Goal: Find specific page/section: Find specific page/section

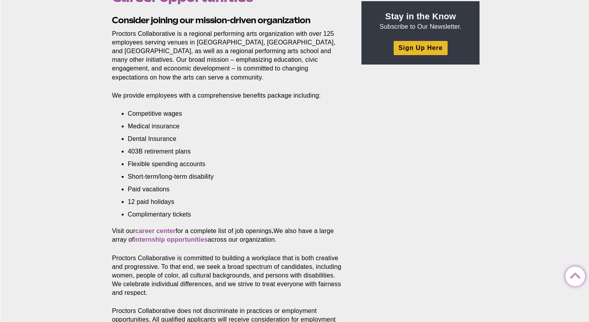
scroll to position [354, 0]
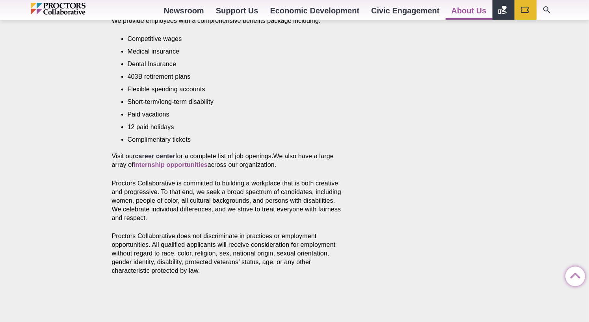
click at [148, 153] on strong "career center" at bounding box center [155, 156] width 41 height 7
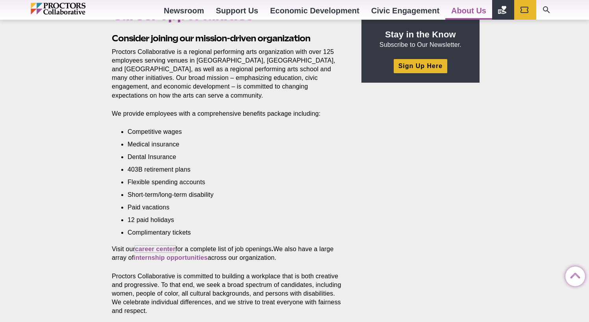
scroll to position [315, 0]
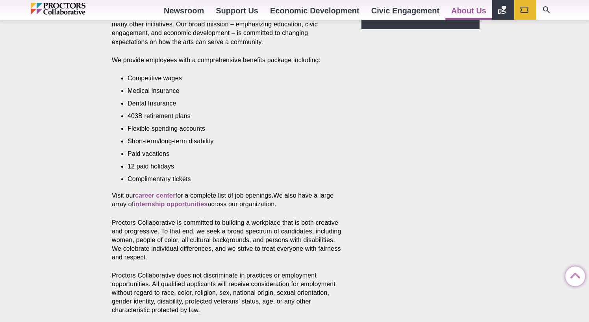
click at [547, 135] on div "Career opportunities Posted [DATE] by Proctors Web Team Consider joining our mi…" at bounding box center [294, 160] width 589 height 455
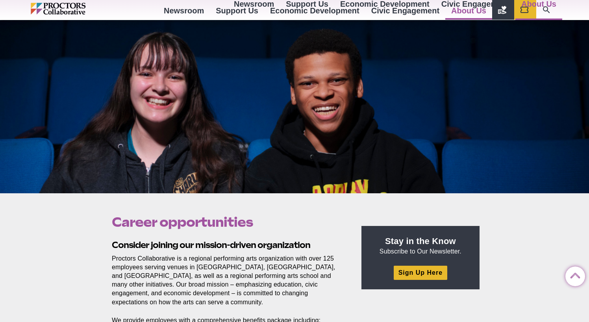
scroll to position [0, 0]
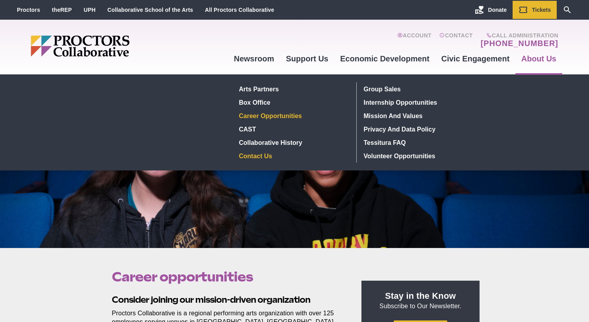
click at [267, 156] on link "Contact Us" at bounding box center [293, 155] width 115 height 13
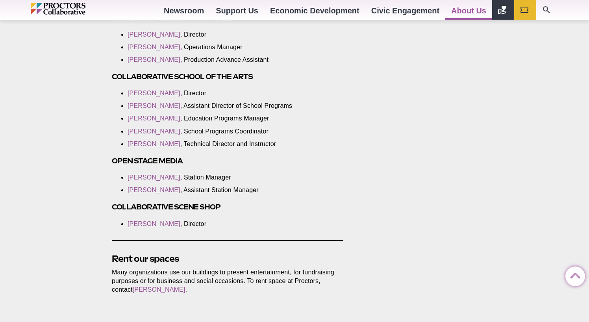
scroll to position [1496, 0]
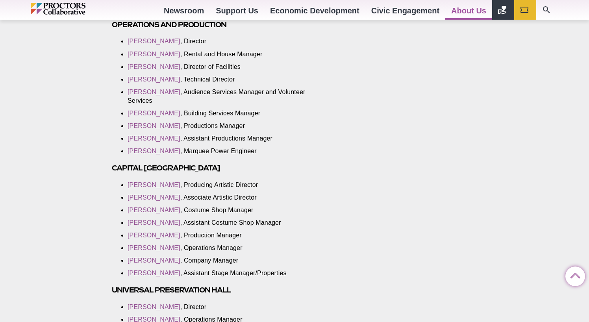
scroll to position [1220, 0]
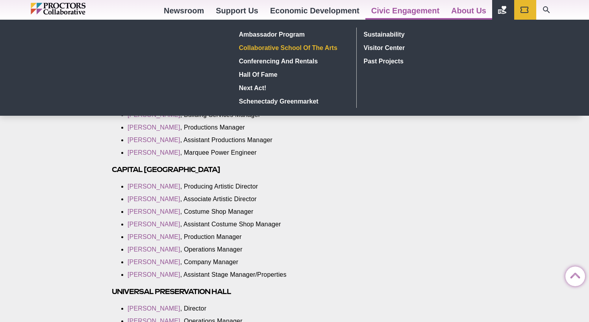
click at [271, 46] on link "Collaborative School of the Arts" at bounding box center [293, 47] width 115 height 13
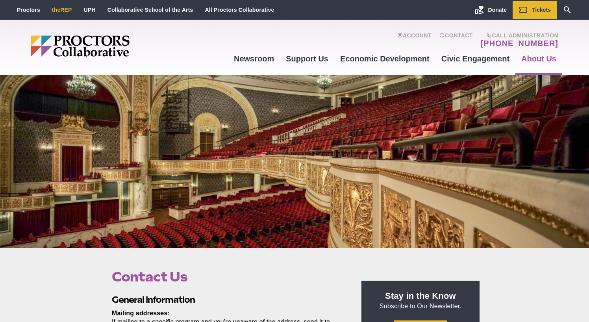
click at [63, 9] on link "theREP" at bounding box center [62, 10] width 20 height 6
